Goal: Information Seeking & Learning: Understand process/instructions

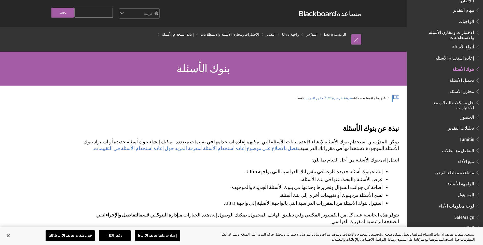
click at [464, 28] on span "الاختبارات ومخازن الأسئلة والاستطلاعات" at bounding box center [448, 34] width 54 height 12
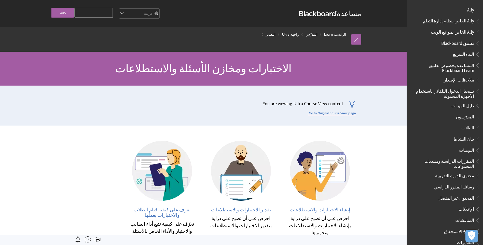
scroll to position [618, 0]
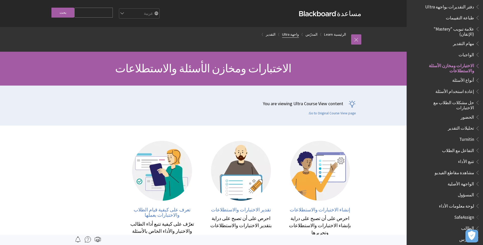
click at [298, 34] on link "واجهة Ultra" at bounding box center [290, 34] width 17 height 6
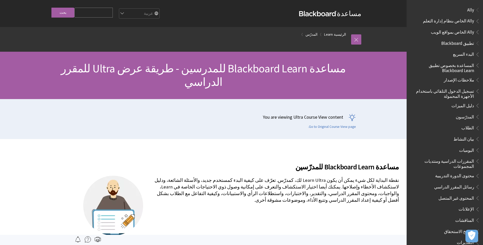
scroll to position [482, 0]
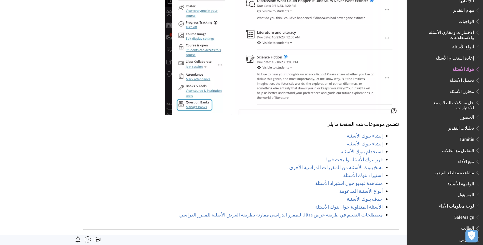
scroll to position [331, 0]
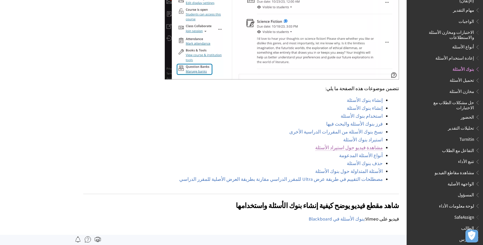
click at [372, 145] on link "مشاهدة فيديو حول استيراد الأسئلة" at bounding box center [349, 148] width 68 height 6
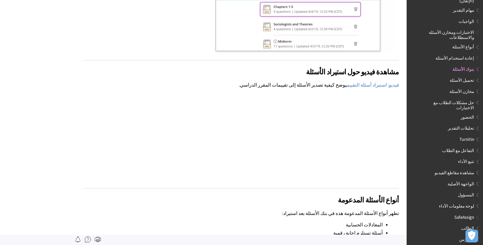
click at [462, 28] on span "الاختبارات ومخازن الأسئلة والاستطلاعات" at bounding box center [448, 34] width 54 height 12
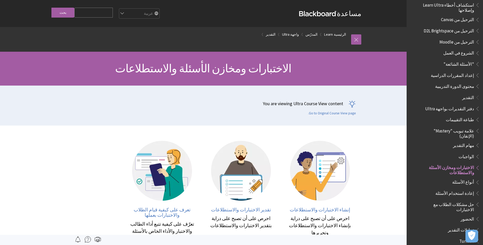
scroll to position [466, 0]
